Goal: Information Seeking & Learning: Learn about a topic

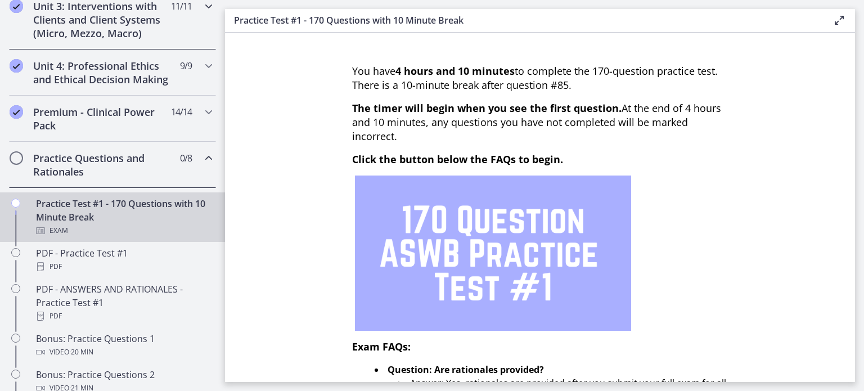
scroll to position [450, 0]
click at [104, 178] on h2 "Practice Questions and Rationales" at bounding box center [101, 164] width 137 height 27
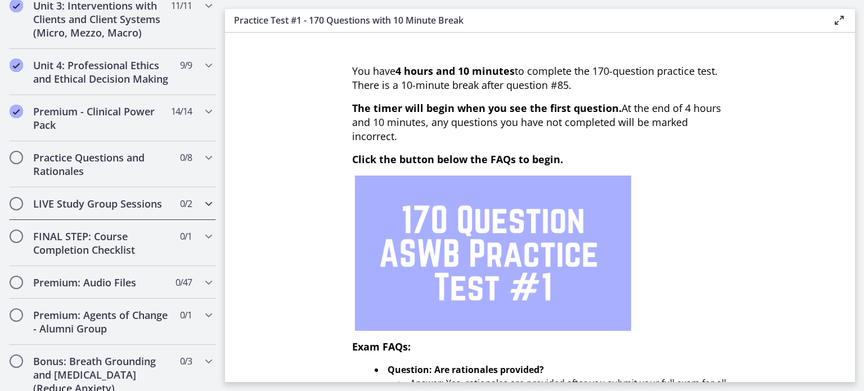
click at [57, 210] on h2 "LIVE Study Group Sessions" at bounding box center [101, 204] width 137 height 14
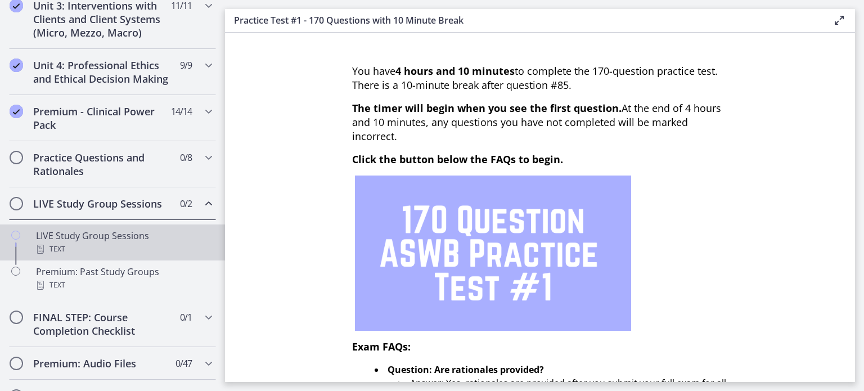
click at [47, 256] on div "Text" at bounding box center [124, 250] width 176 height 14
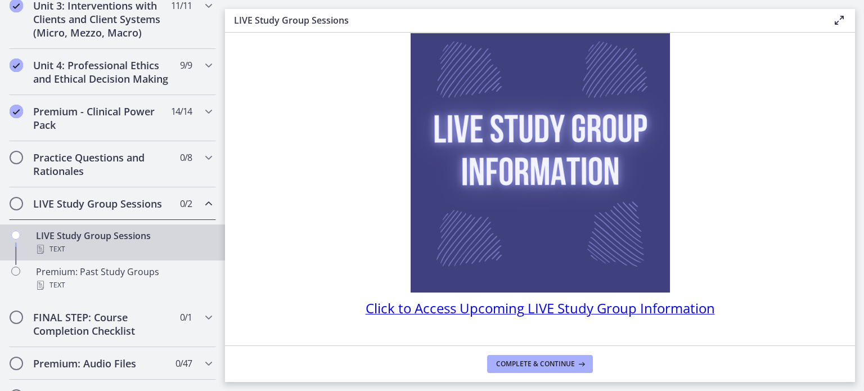
scroll to position [95, 0]
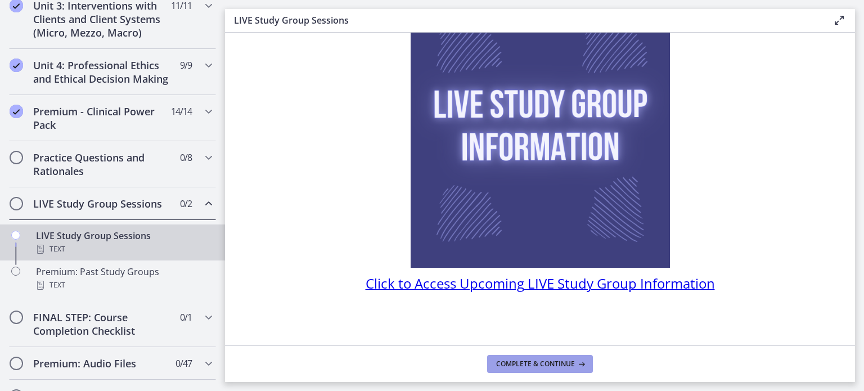
click at [529, 363] on span "Complete & continue" at bounding box center [535, 364] width 79 height 9
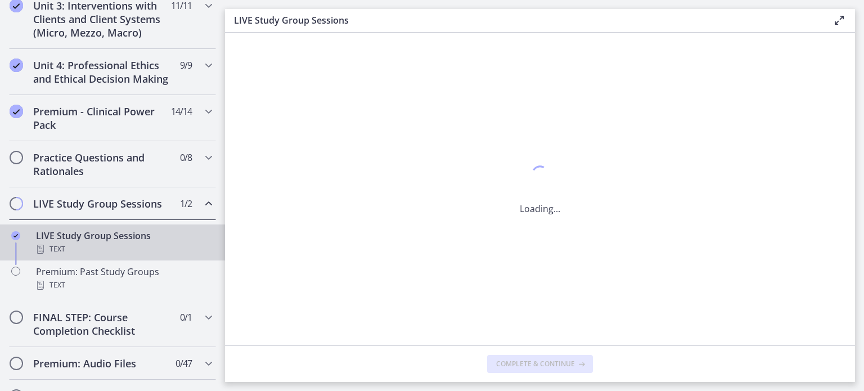
scroll to position [0, 0]
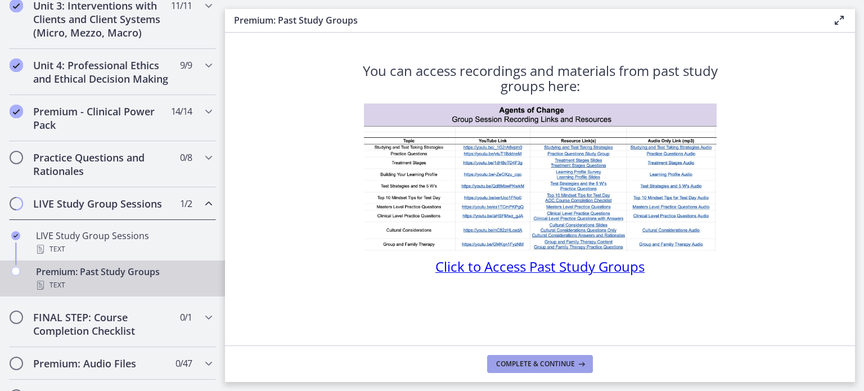
click at [538, 364] on span "Complete & continue" at bounding box center [535, 364] width 79 height 9
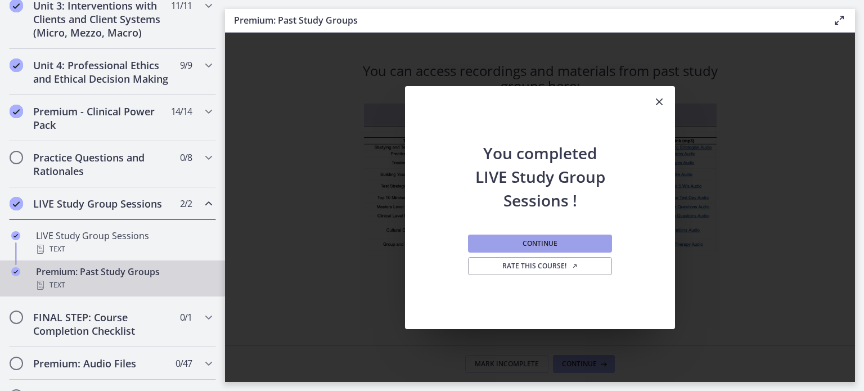
click at [552, 241] on span "Continue" at bounding box center [540, 243] width 35 height 9
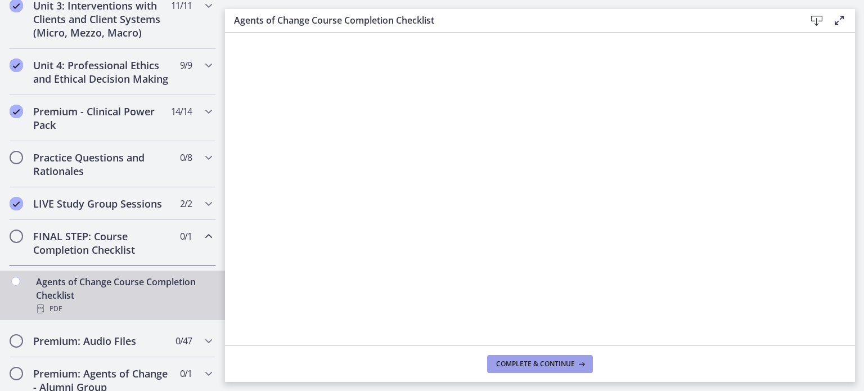
click at [550, 366] on span "Complete & continue" at bounding box center [535, 364] width 79 height 9
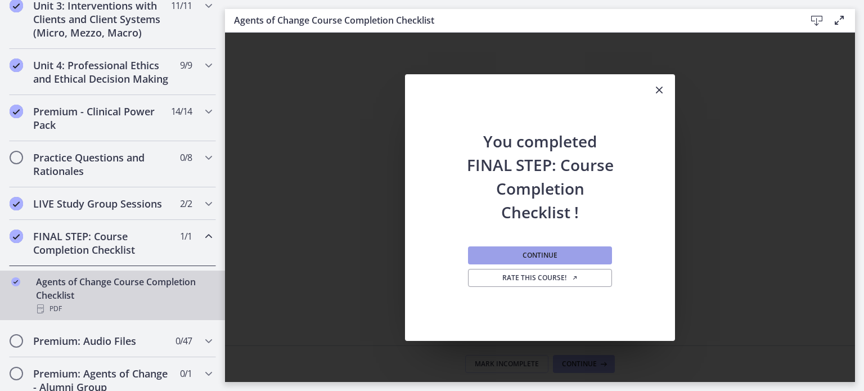
click at [534, 253] on span "Continue" at bounding box center [540, 255] width 35 height 9
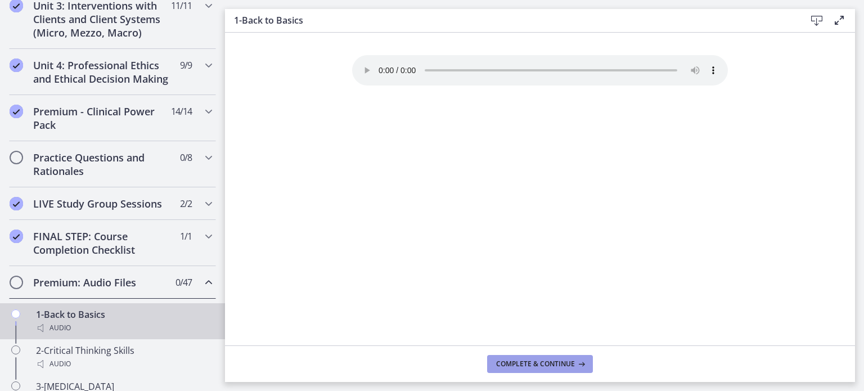
click at [498, 365] on span "Complete & continue" at bounding box center [535, 364] width 79 height 9
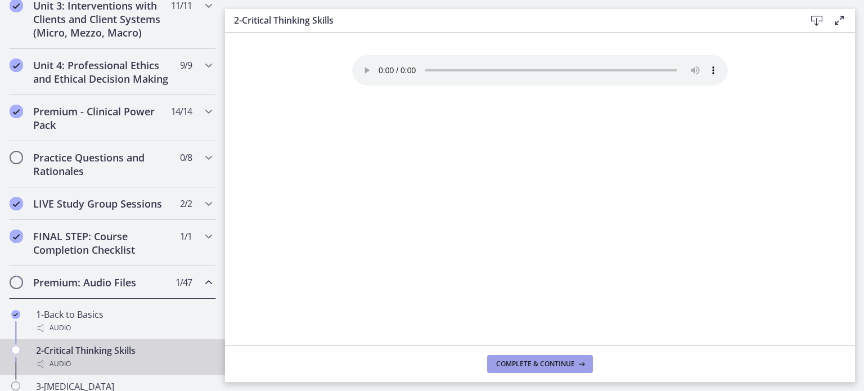
click at [498, 365] on span "Complete & continue" at bounding box center [535, 364] width 79 height 9
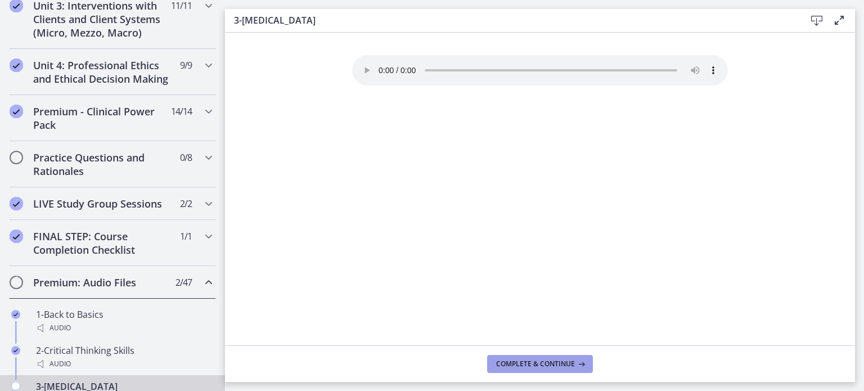
click at [498, 365] on span "Complete & continue" at bounding box center [535, 364] width 79 height 9
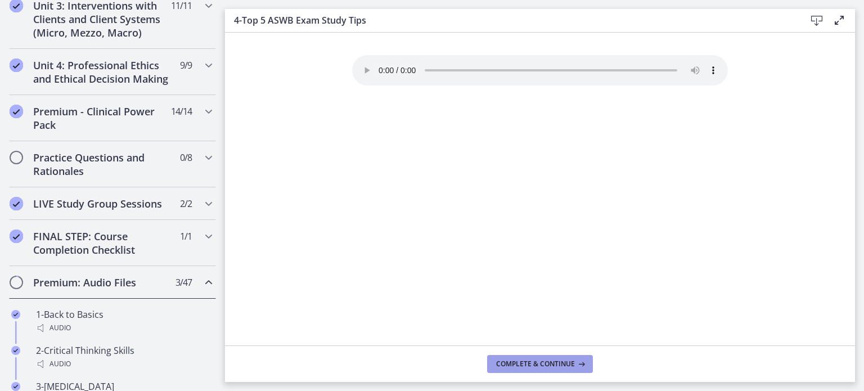
click at [498, 365] on span "Complete & continue" at bounding box center [535, 364] width 79 height 9
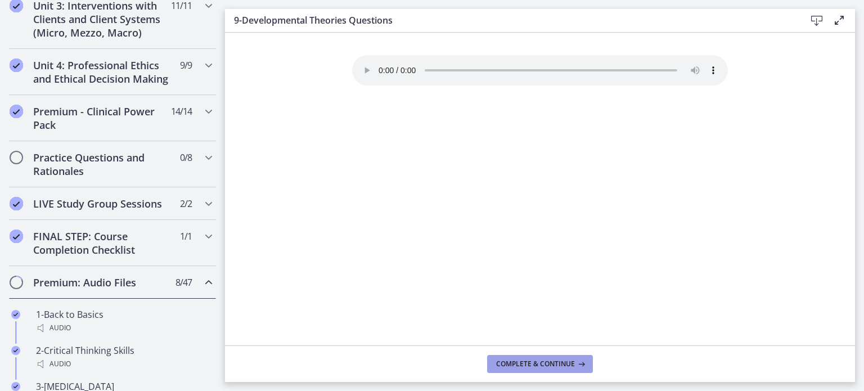
click at [498, 365] on span "Complete & continue" at bounding box center [535, 364] width 79 height 9
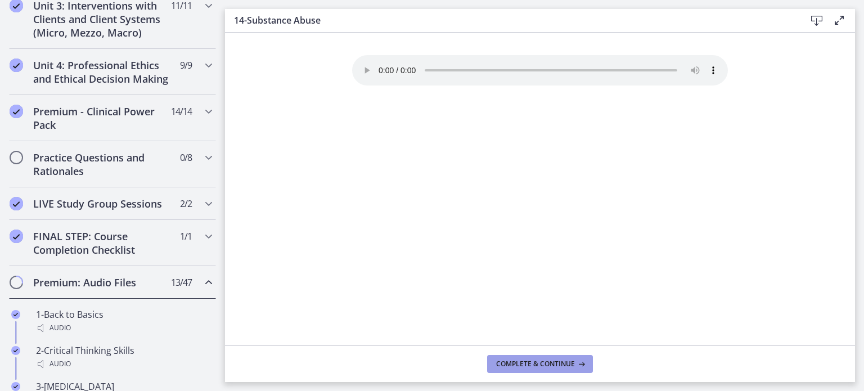
click at [498, 362] on span "Complete & continue" at bounding box center [535, 364] width 79 height 9
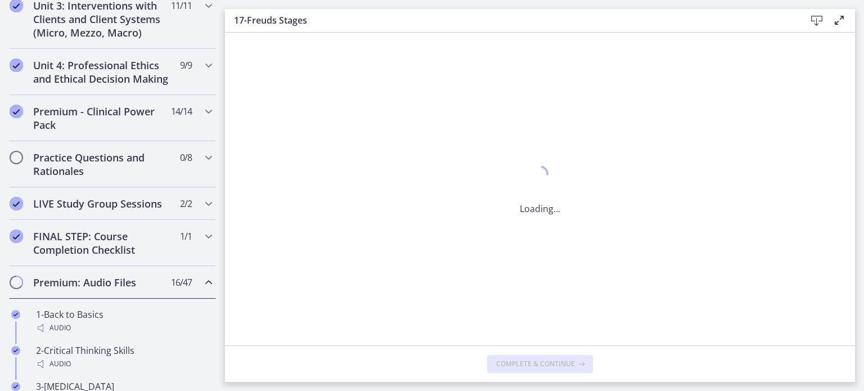
click at [498, 362] on span "Complete & continue" at bounding box center [535, 364] width 79 height 9
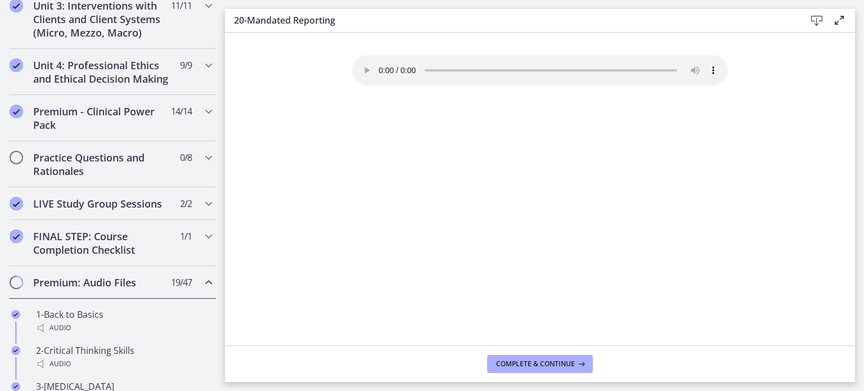
click at [498, 362] on span "Complete & continue" at bounding box center [535, 364] width 79 height 9
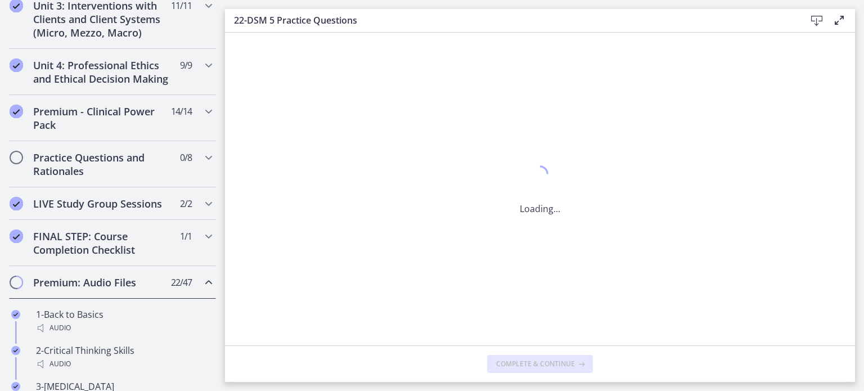
click at [498, 362] on span "Complete & continue" at bounding box center [535, 364] width 79 height 9
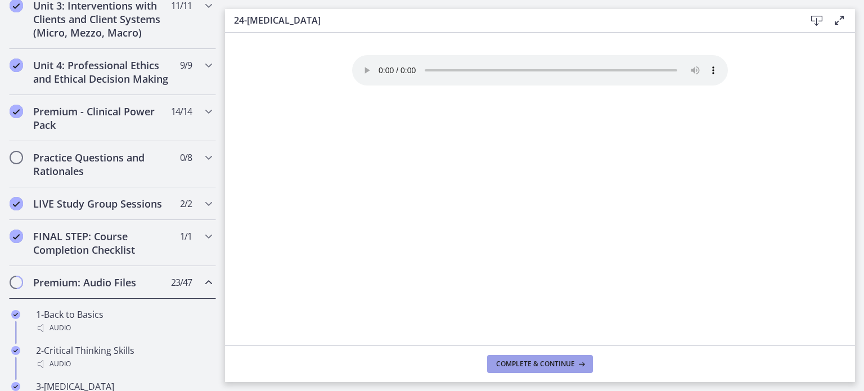
click at [498, 362] on span "Complete & continue" at bounding box center [535, 364] width 79 height 9
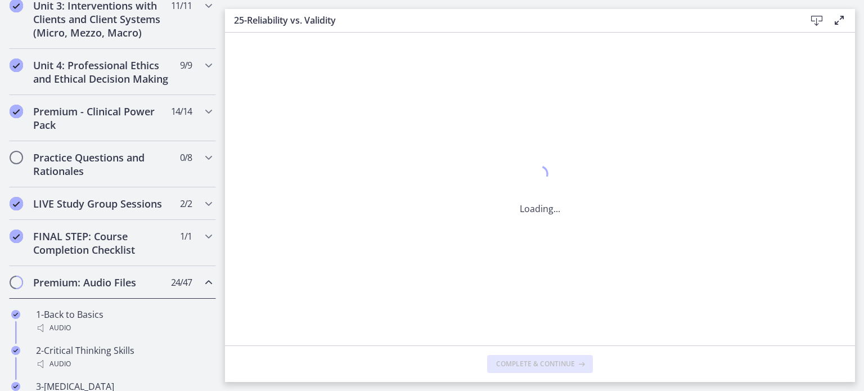
click at [498, 362] on span "Complete & continue" at bounding box center [535, 364] width 79 height 9
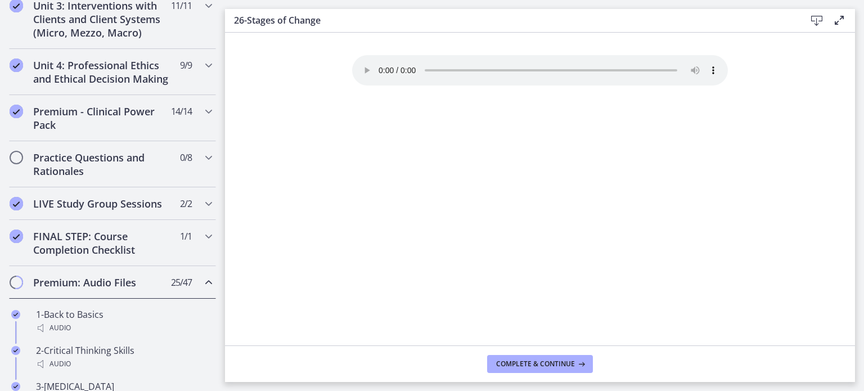
click at [498, 362] on span "Complete & continue" at bounding box center [535, 364] width 79 height 9
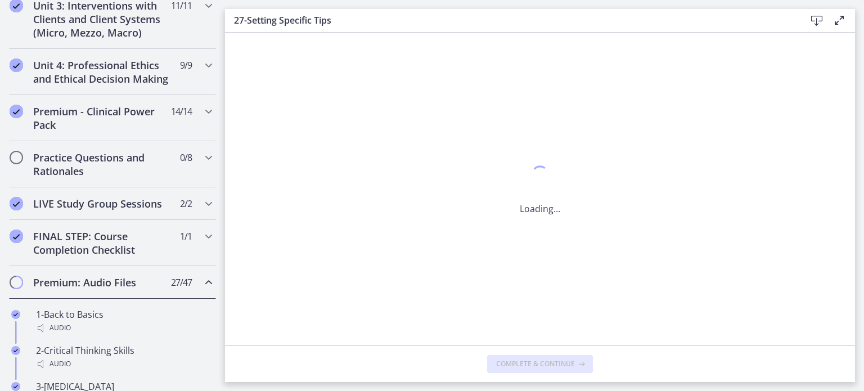
click at [498, 362] on span "Complete & continue" at bounding box center [535, 364] width 79 height 9
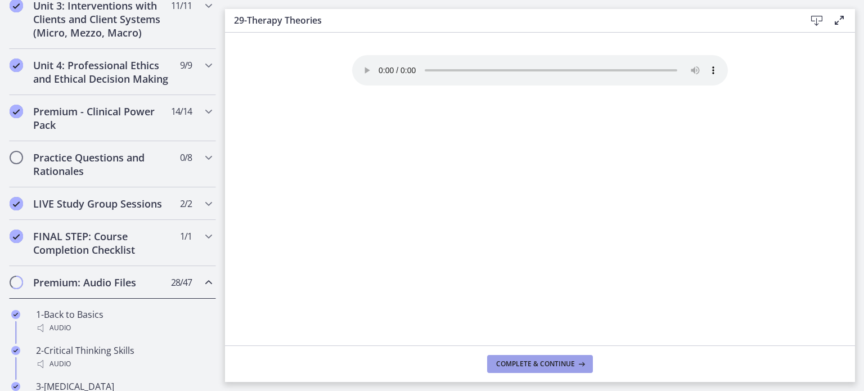
click at [498, 362] on span "Complete & continue" at bounding box center [535, 364] width 79 height 9
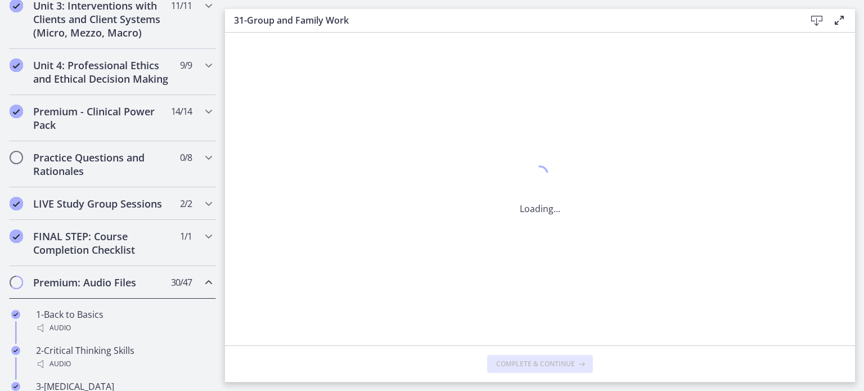
click at [498, 362] on span "Complete & continue" at bounding box center [535, 364] width 79 height 9
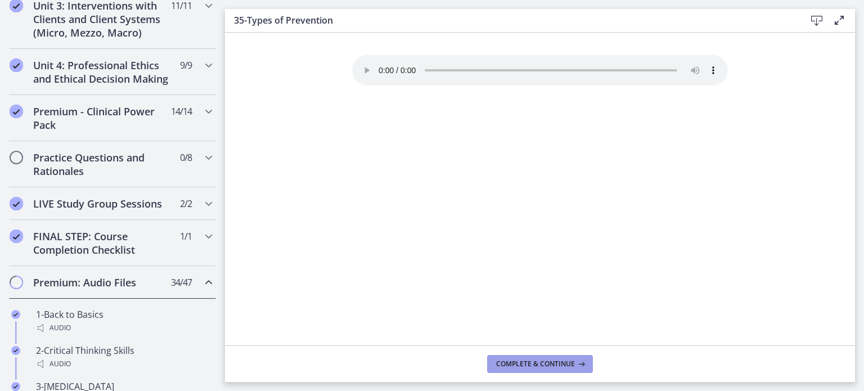
click at [498, 362] on span "Complete & continue" at bounding box center [535, 364] width 79 height 9
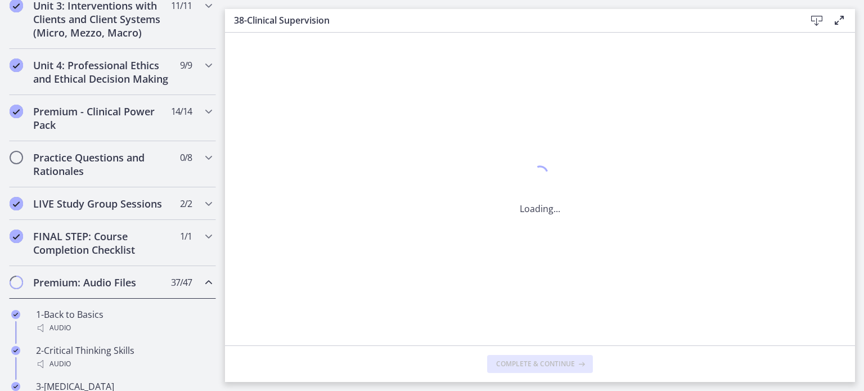
click at [498, 362] on span "Complete & continue" at bounding box center [535, 364] width 79 height 9
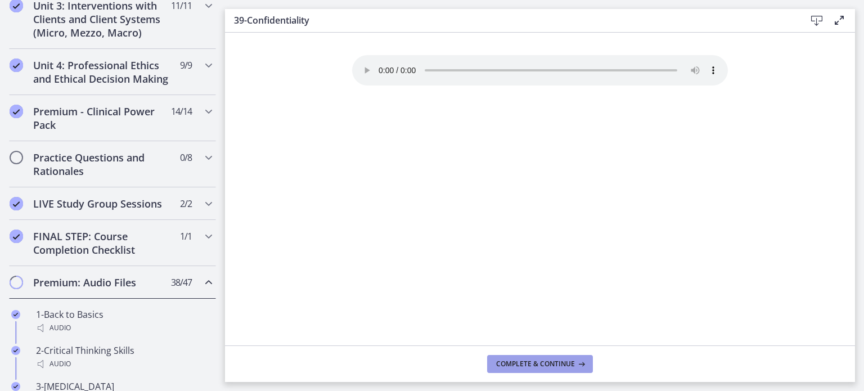
click at [498, 362] on span "Complete & continue" at bounding box center [535, 364] width 79 height 9
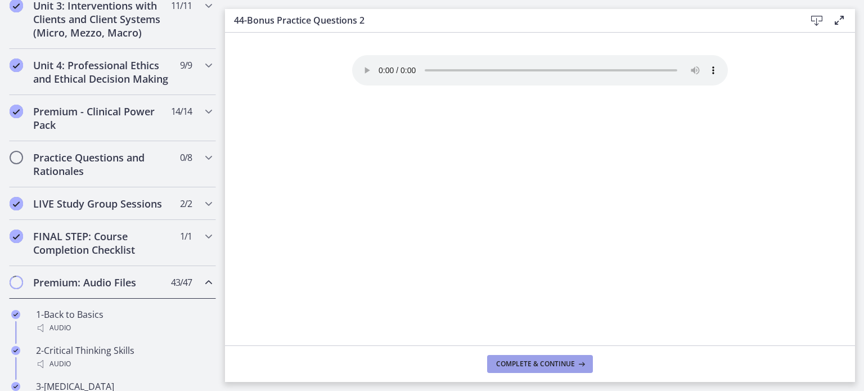
click at [498, 362] on span "Complete & continue" at bounding box center [535, 364] width 79 height 9
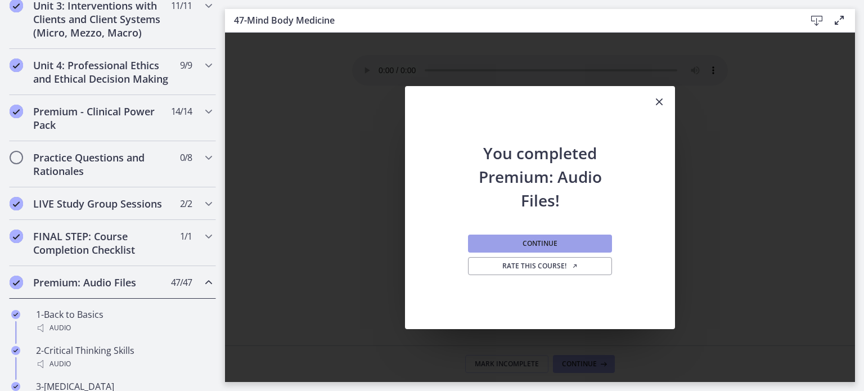
click at [515, 240] on button "Continue" at bounding box center [540, 244] width 144 height 18
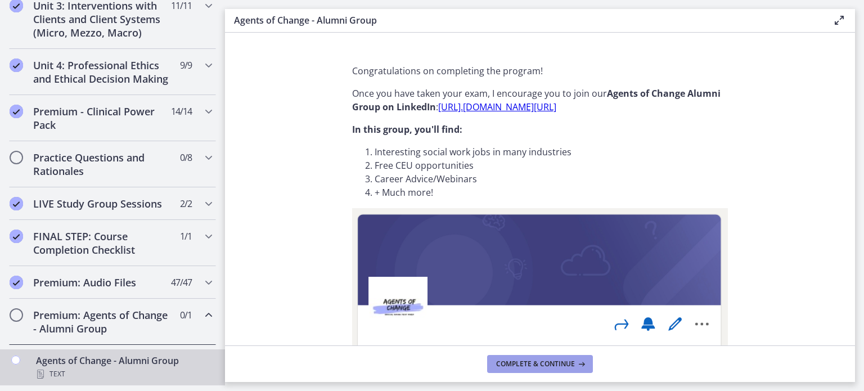
click at [527, 359] on button "Complete & continue" at bounding box center [540, 364] width 106 height 18
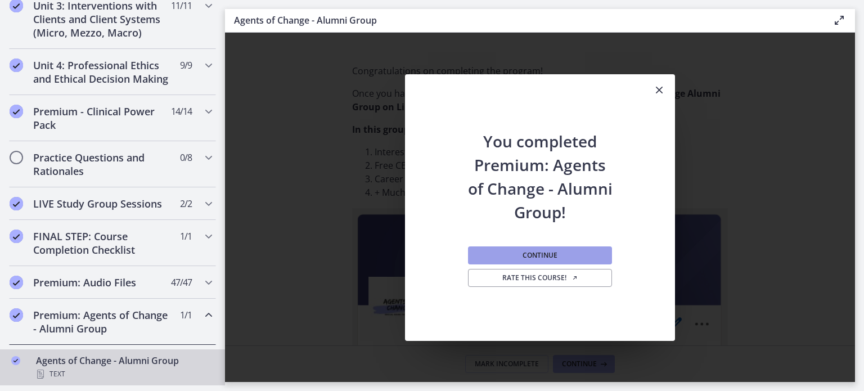
click at [535, 256] on span "Continue" at bounding box center [540, 255] width 35 height 9
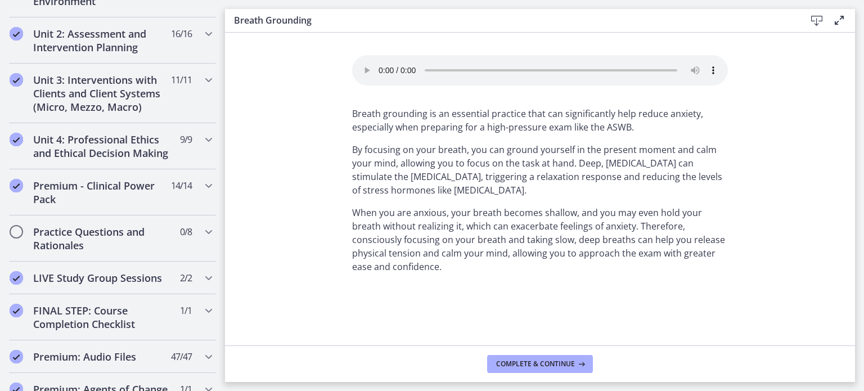
scroll to position [359, 0]
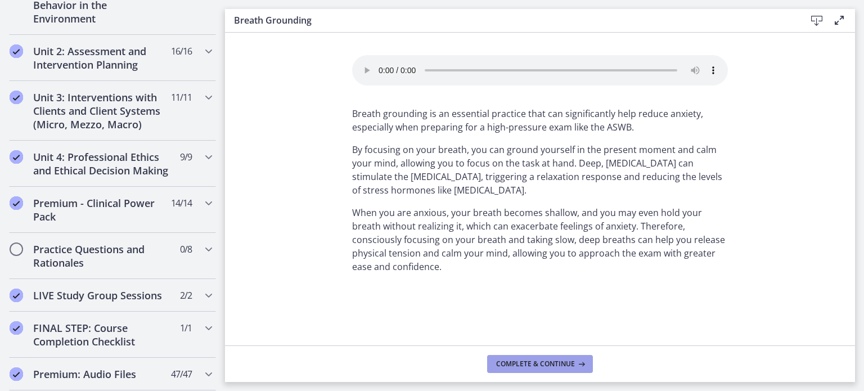
click at [527, 369] on button "Complete & continue" at bounding box center [540, 364] width 106 height 18
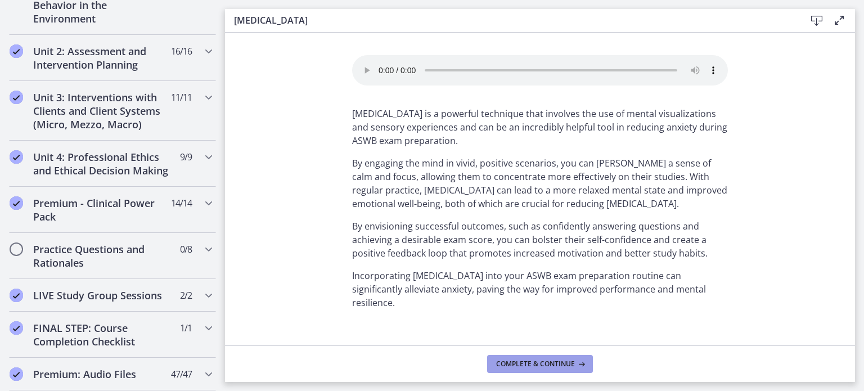
click at [529, 367] on span "Complete & continue" at bounding box center [535, 364] width 79 height 9
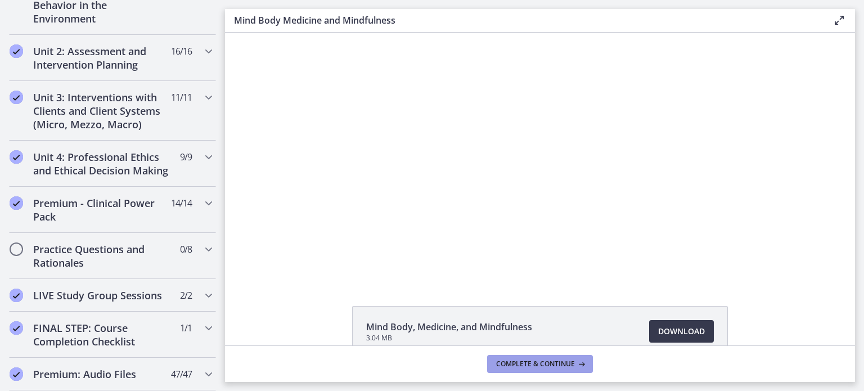
click at [529, 367] on span "Complete & continue" at bounding box center [535, 364] width 79 height 9
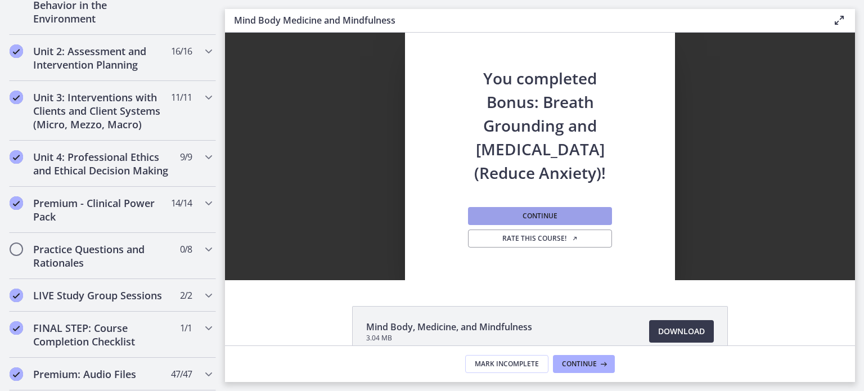
click at [523, 219] on span "Continue" at bounding box center [540, 216] width 35 height 9
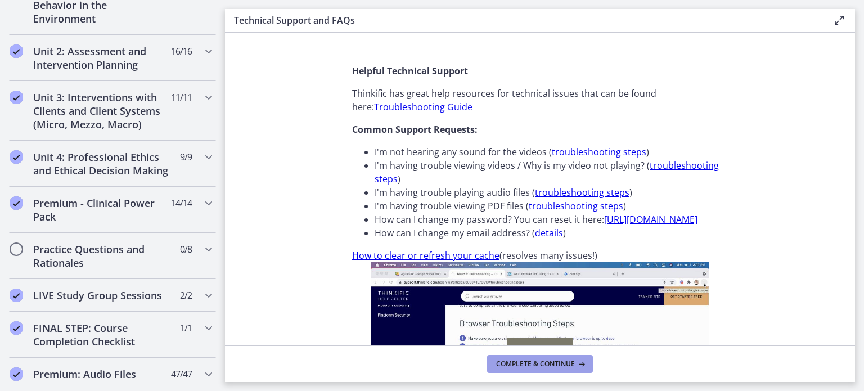
click at [550, 366] on span "Complete & continue" at bounding box center [535, 364] width 79 height 9
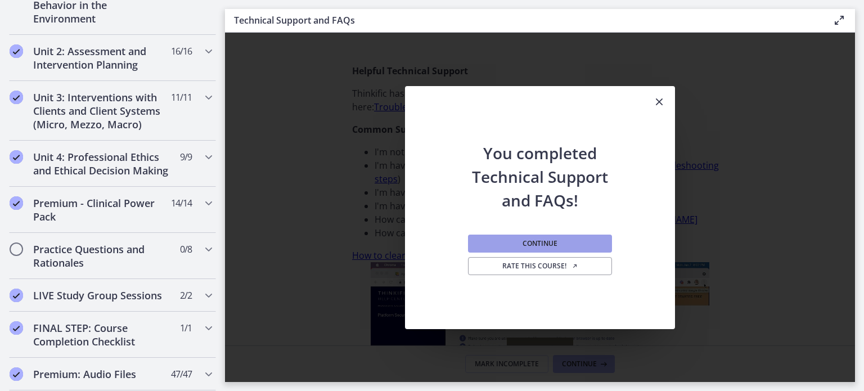
click at [538, 243] on span "Continue" at bounding box center [540, 243] width 35 height 9
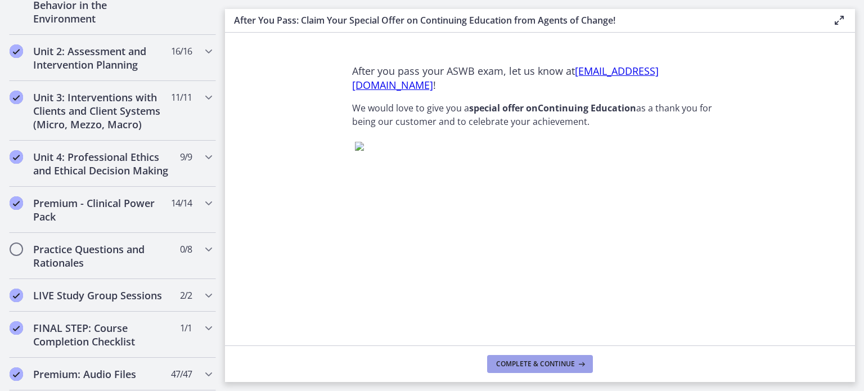
click at [530, 368] on span "Complete & continue" at bounding box center [535, 364] width 79 height 9
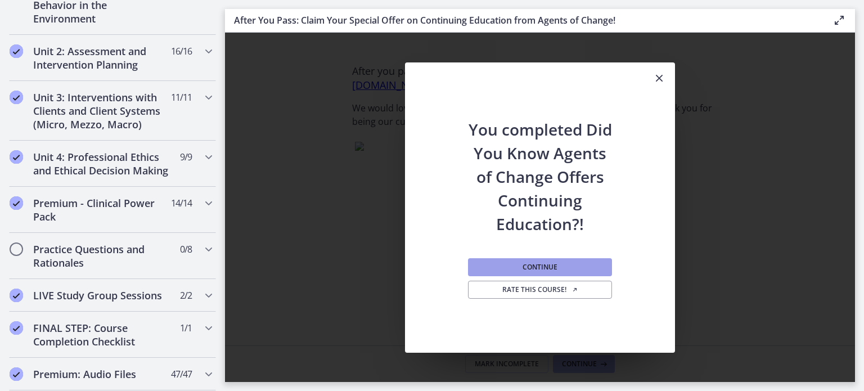
click at [563, 270] on button "Continue" at bounding box center [540, 267] width 144 height 18
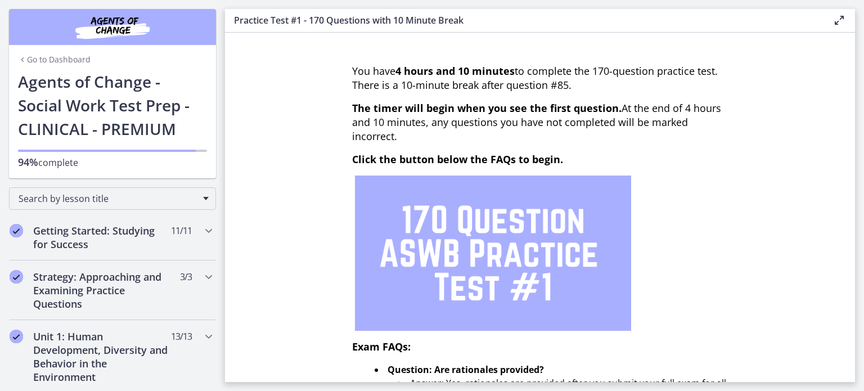
drag, startPoint x: 62, startPoint y: 84, endPoint x: 61, endPoint y: 75, distance: 9.1
click at [62, 83] on h1 "Agents of Change - Social Work Test Prep - CLINICAL - PREMIUM" at bounding box center [112, 105] width 189 height 71
click at [54, 57] on link "Go to Dashboard" at bounding box center [54, 59] width 73 height 11
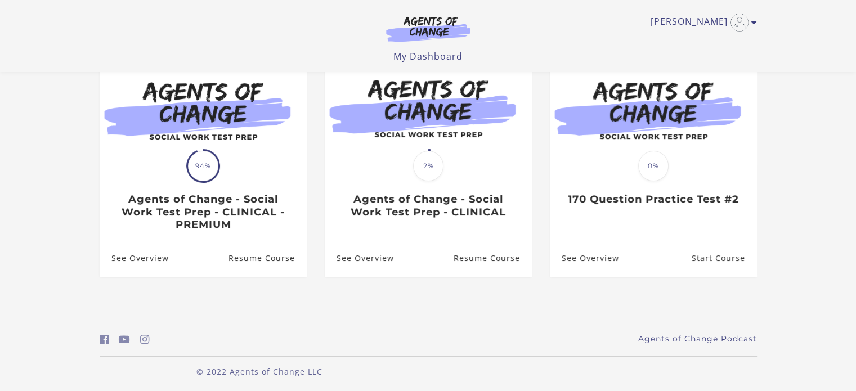
scroll to position [126, 0]
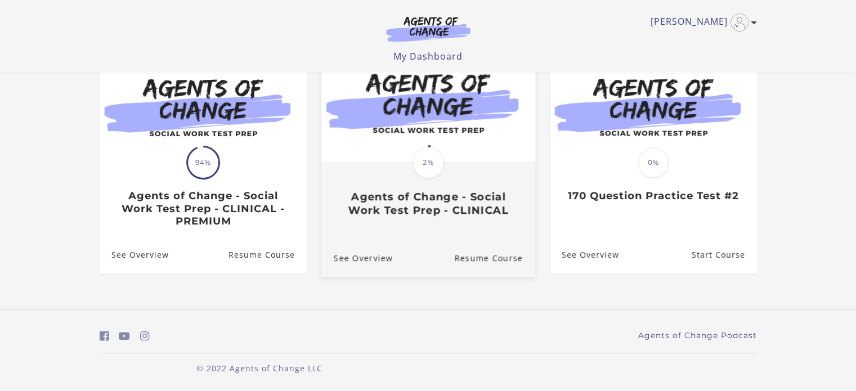
click at [465, 191] on h3 "Agents of Change - Social Work Test Prep - CLINICAL" at bounding box center [427, 204] width 189 height 26
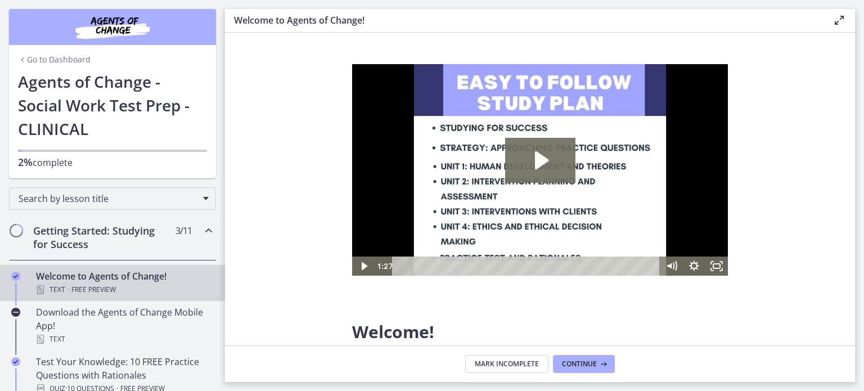
click at [65, 60] on link "Go to Dashboard" at bounding box center [54, 59] width 73 height 11
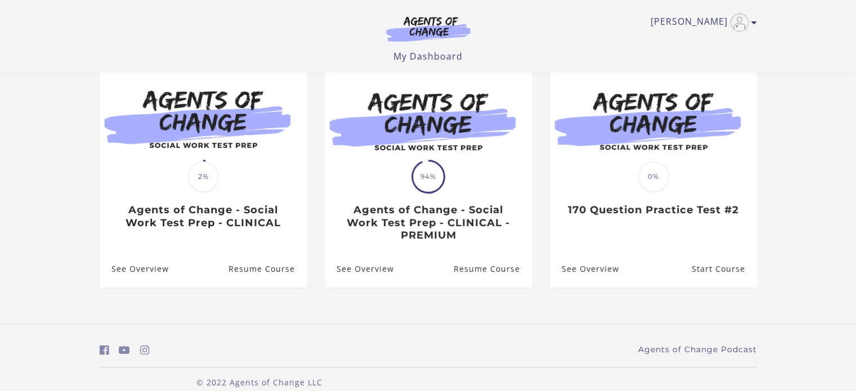
scroll to position [113, 0]
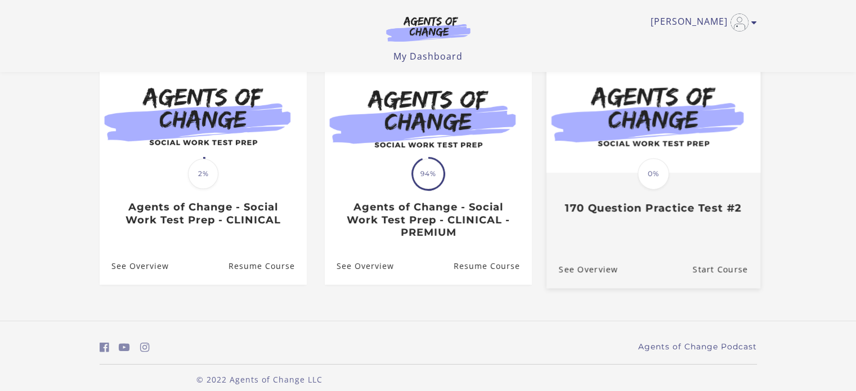
click at [624, 173] on img at bounding box center [653, 115] width 214 height 115
